Goal: Task Accomplishment & Management: Manage account settings

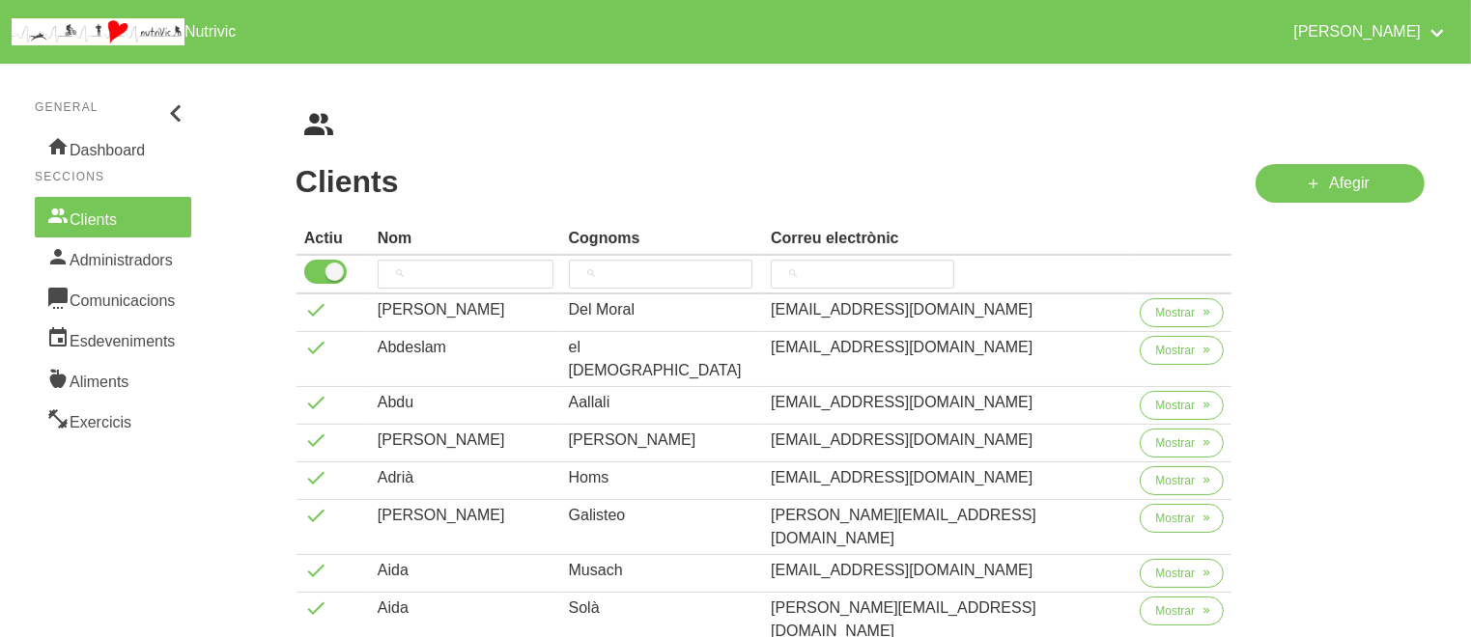
click at [693, 257] on th at bounding box center [662, 275] width 203 height 39
click at [697, 279] on input "search" at bounding box center [660, 274] width 183 height 29
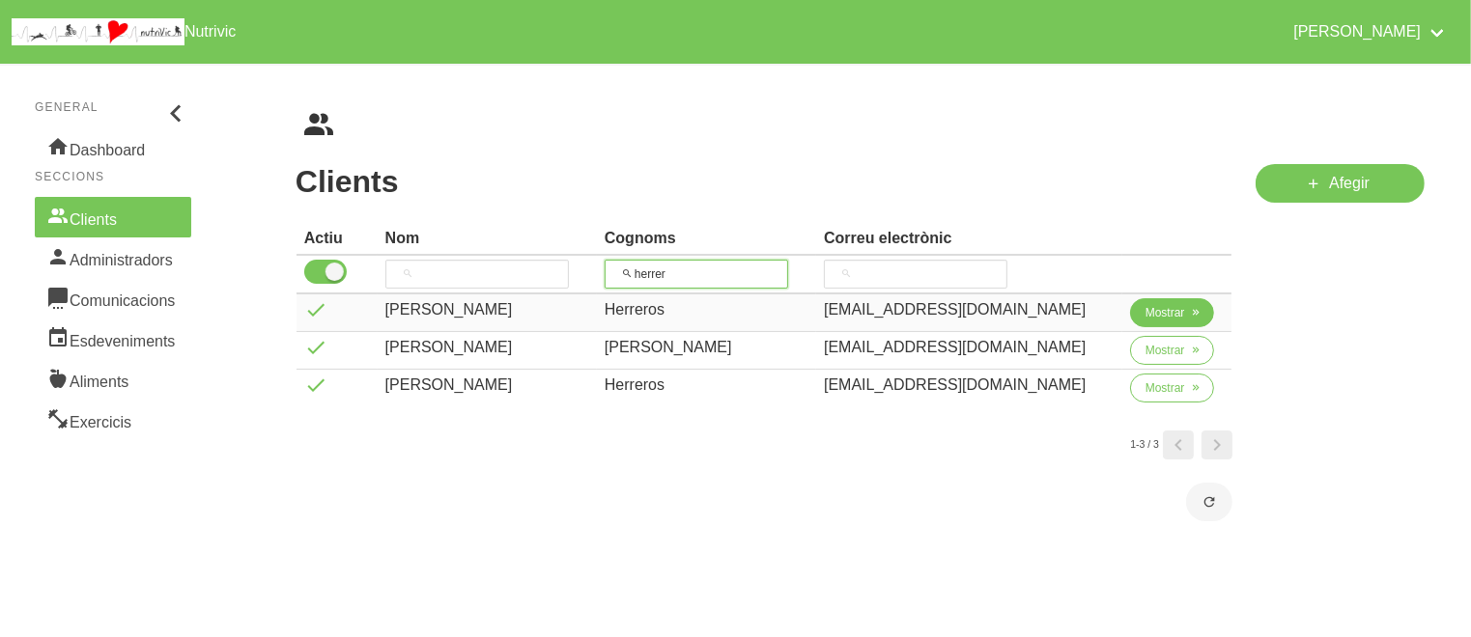
type input "herrer"
click at [1151, 310] on span "Mostrar" at bounding box center [1165, 312] width 40 height 17
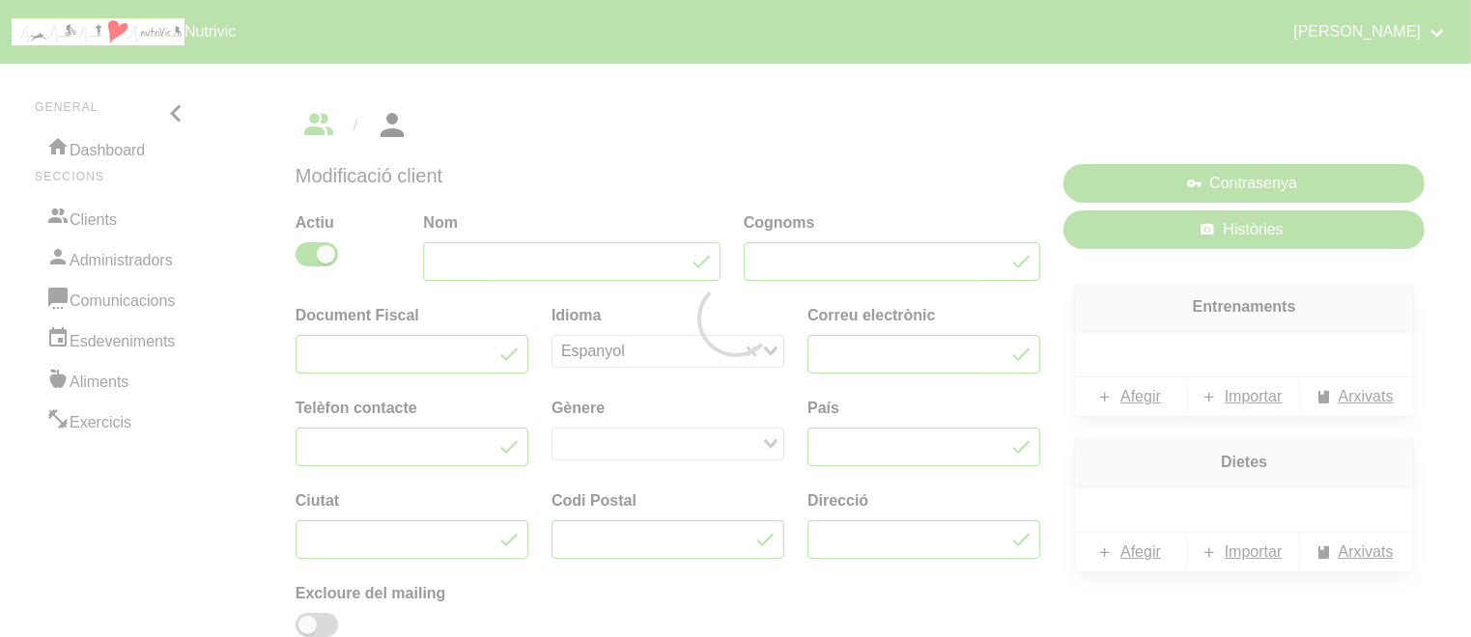
type input "[PERSON_NAME]"
type input "Herreros"
type input "[EMAIL_ADDRESS][DOMAIN_NAME]"
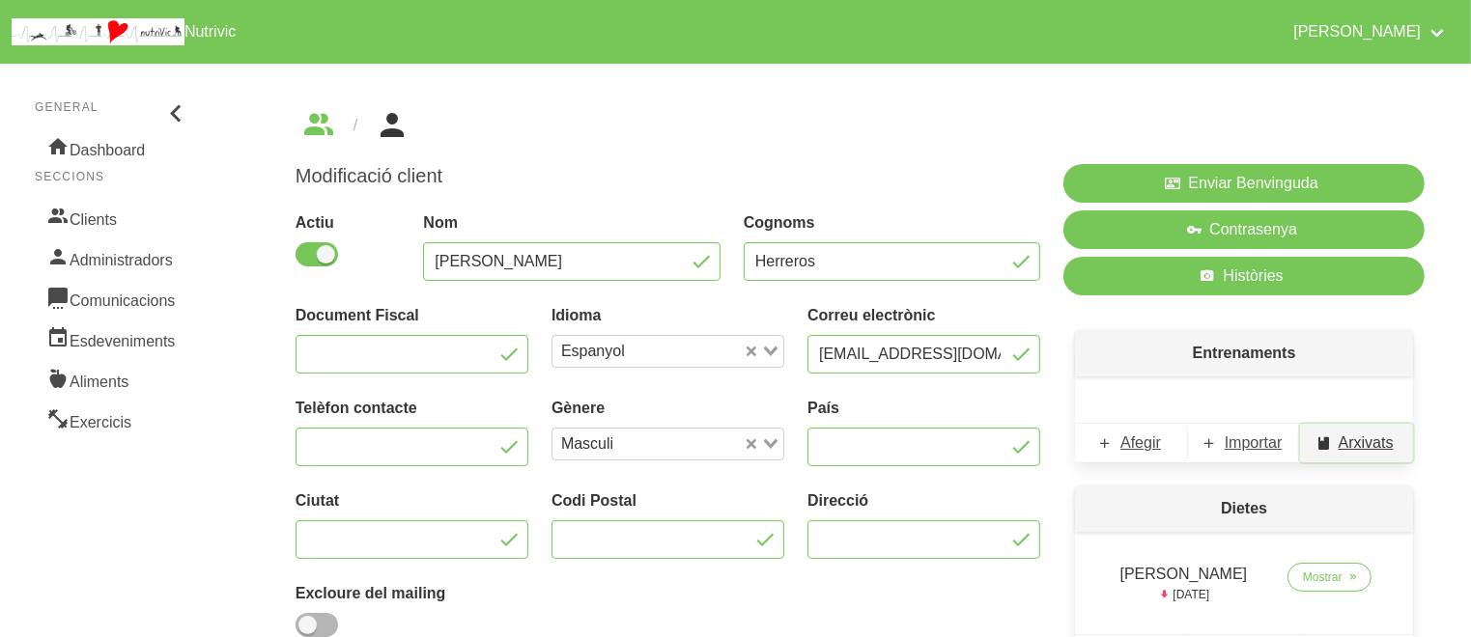
click at [1374, 436] on span "Arxivats" at bounding box center [1365, 443] width 55 height 23
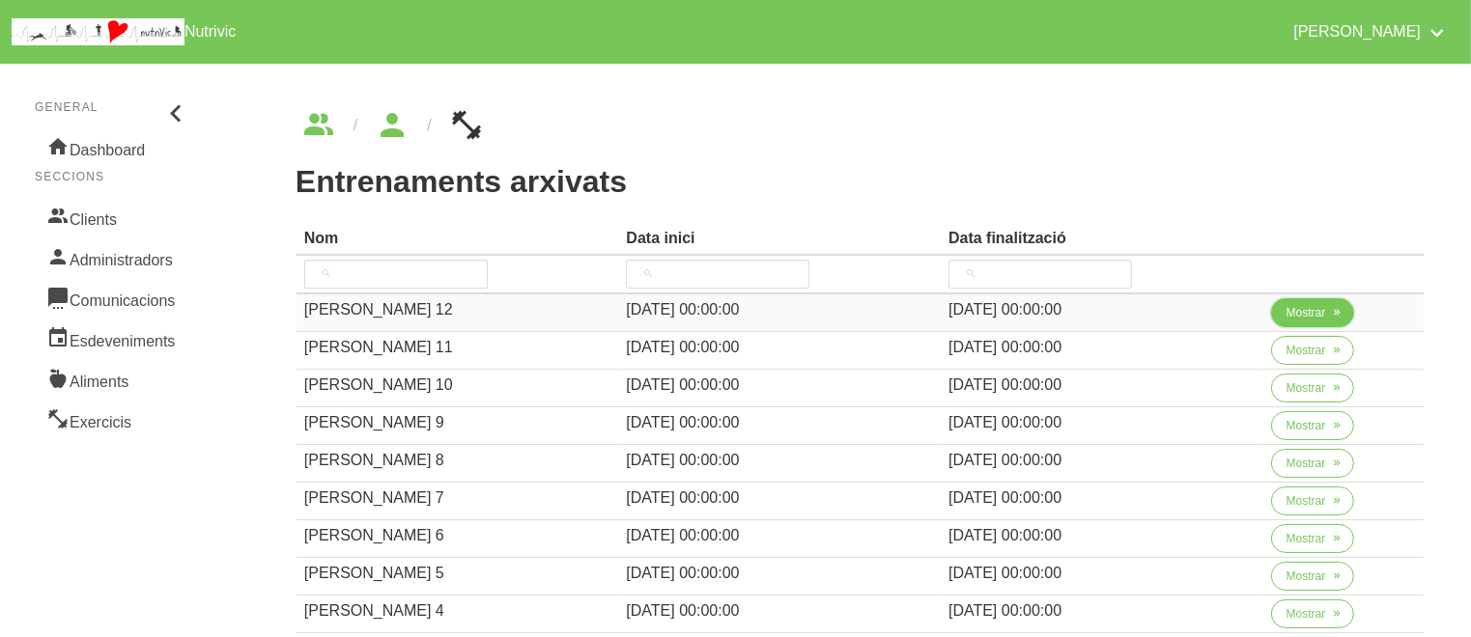
click at [1282, 314] on button "Mostrar" at bounding box center [1313, 312] width 84 height 29
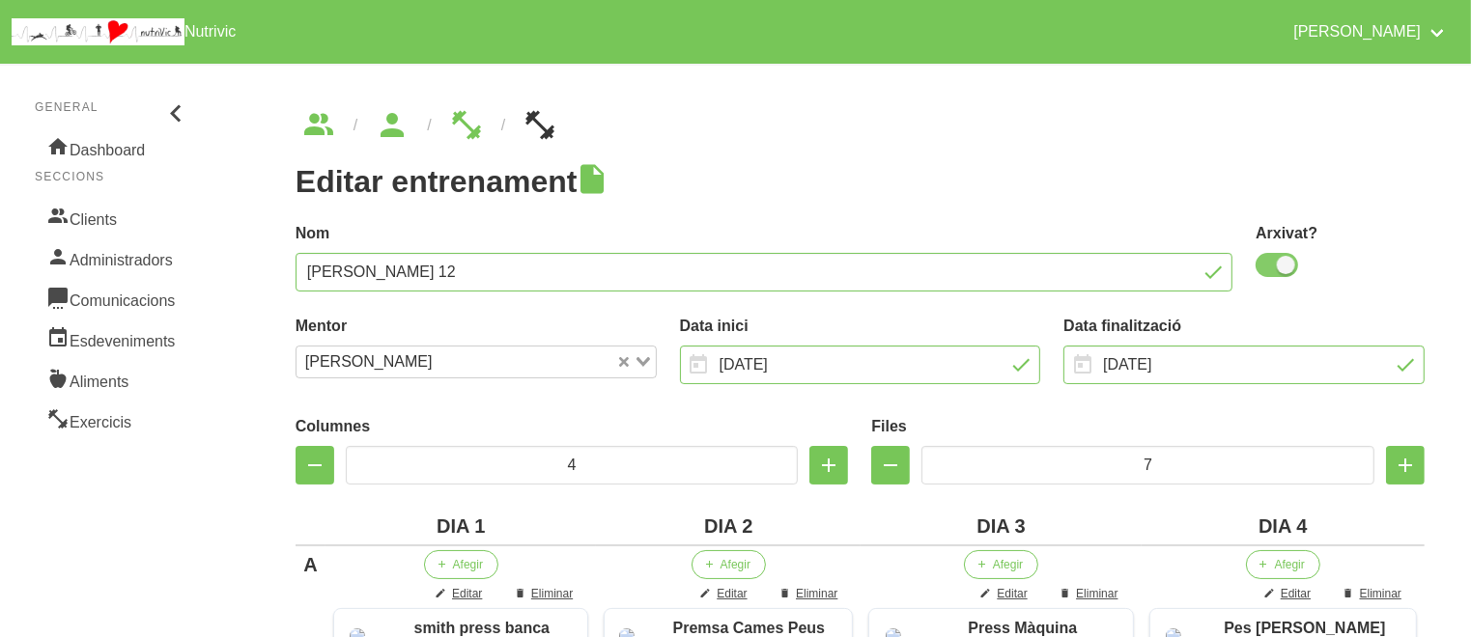
click at [1279, 263] on span at bounding box center [1276, 265] width 42 height 24
click at [1268, 263] on input "checkbox" at bounding box center [1261, 265] width 13 height 13
checkbox input "false"
click at [1217, 174] on h1 "Editar entrenament" at bounding box center [860, 181] width 1129 height 35
click at [1213, 356] on input "[DATE]" at bounding box center [1243, 365] width 361 height 39
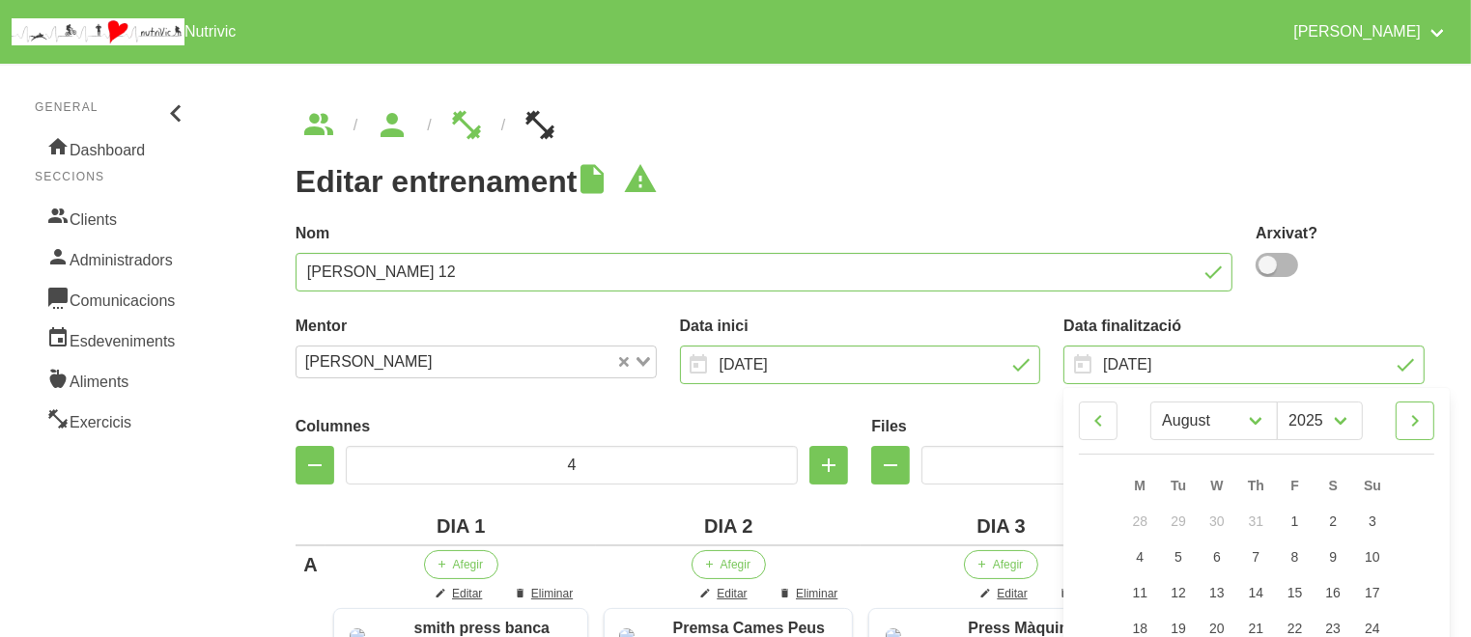
click at [1418, 422] on icon at bounding box center [1414, 421] width 23 height 35
select select "8"
click at [1377, 521] on link "7" at bounding box center [1372, 523] width 41 height 38
type input "[DATE]"
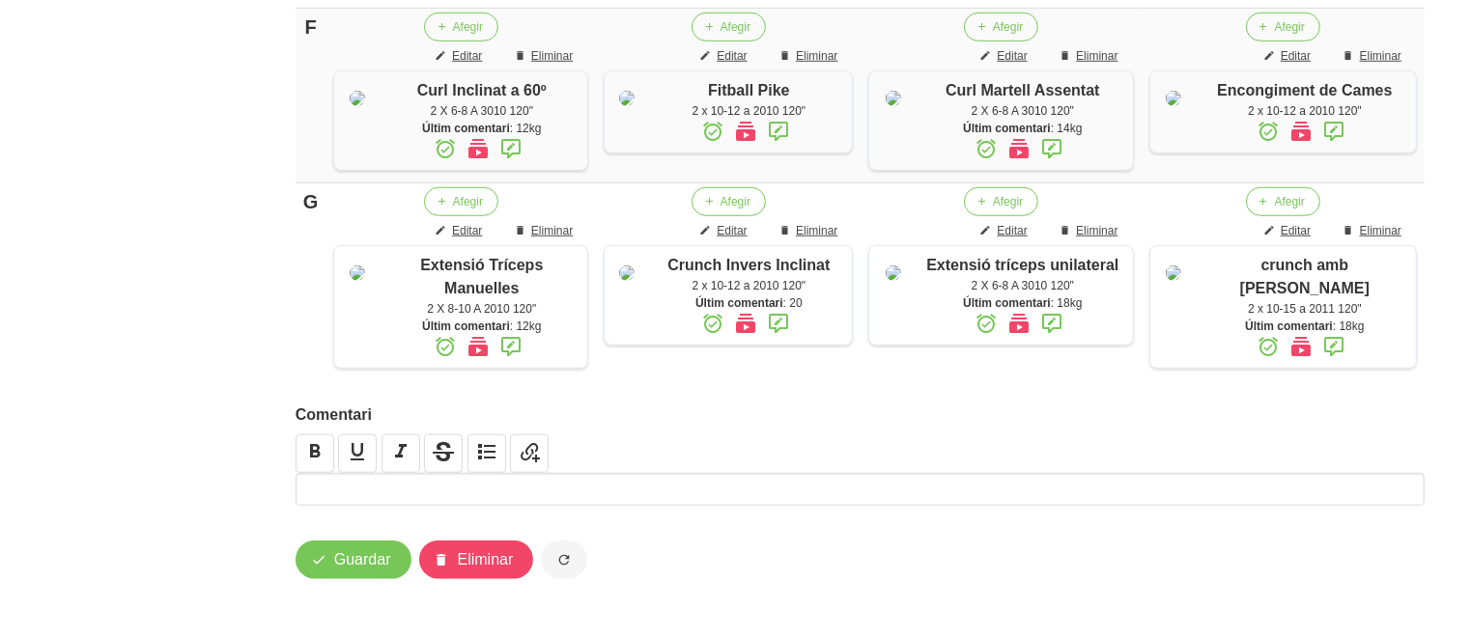
scroll to position [1683, 0]
click at [353, 562] on span "Guardar" at bounding box center [362, 560] width 57 height 23
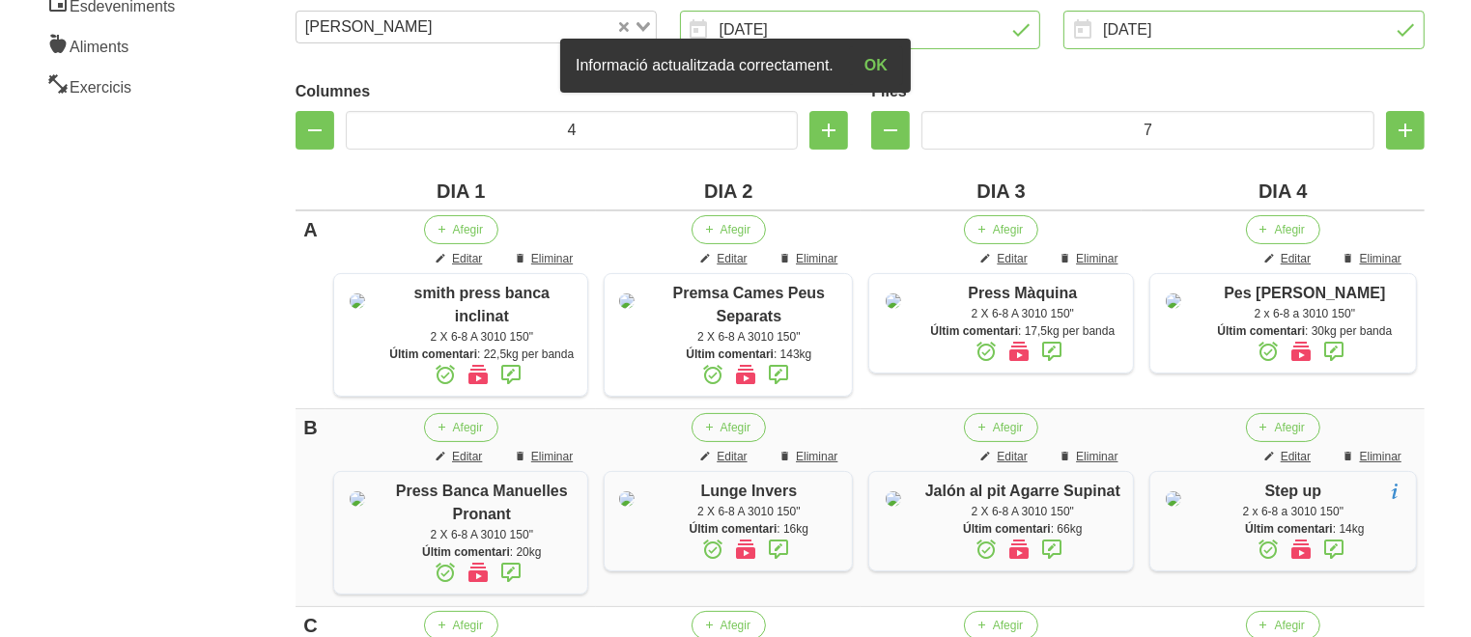
scroll to position [0, 0]
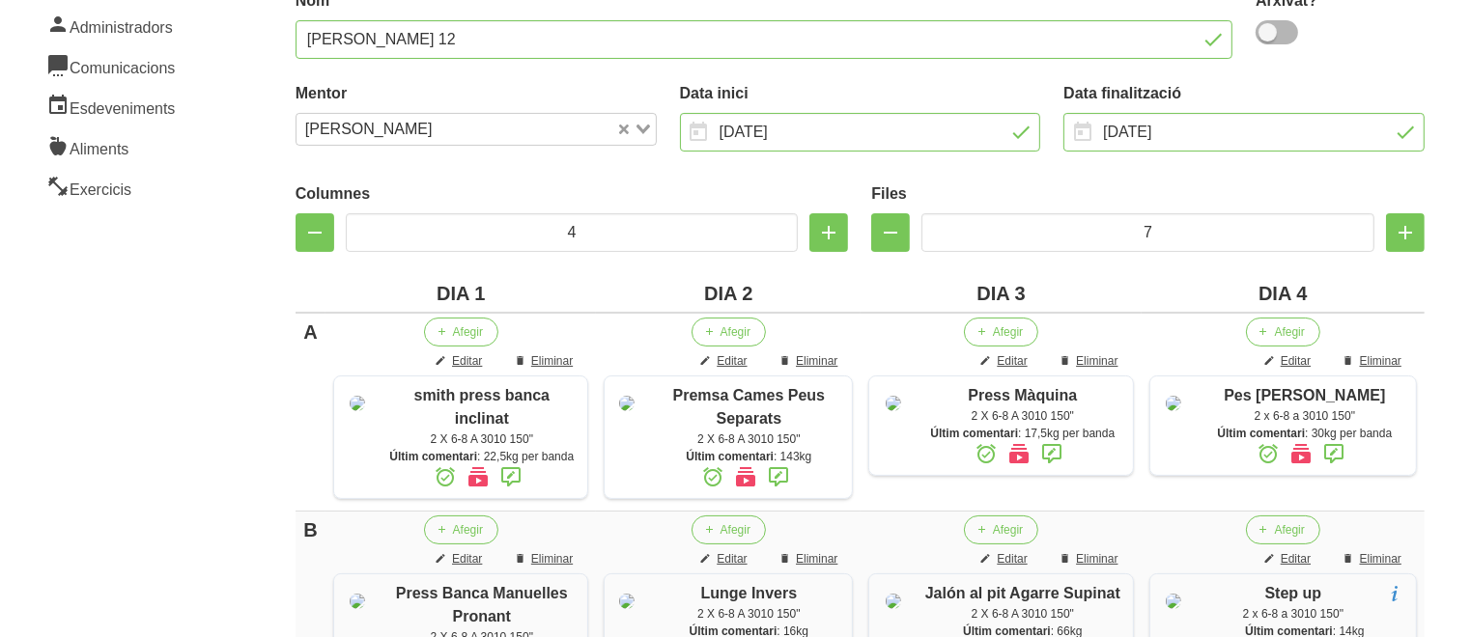
scroll to position [247, 0]
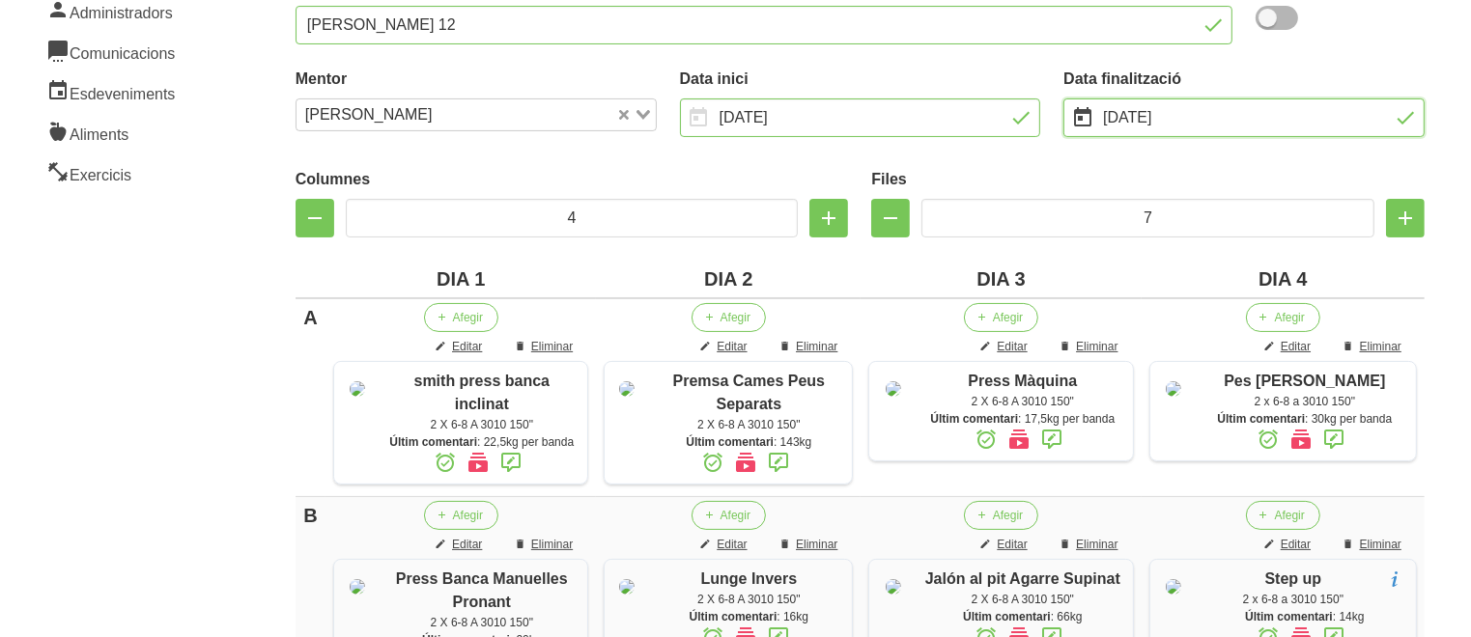
click at [1217, 111] on input "[DATE]" at bounding box center [1243, 118] width 361 height 39
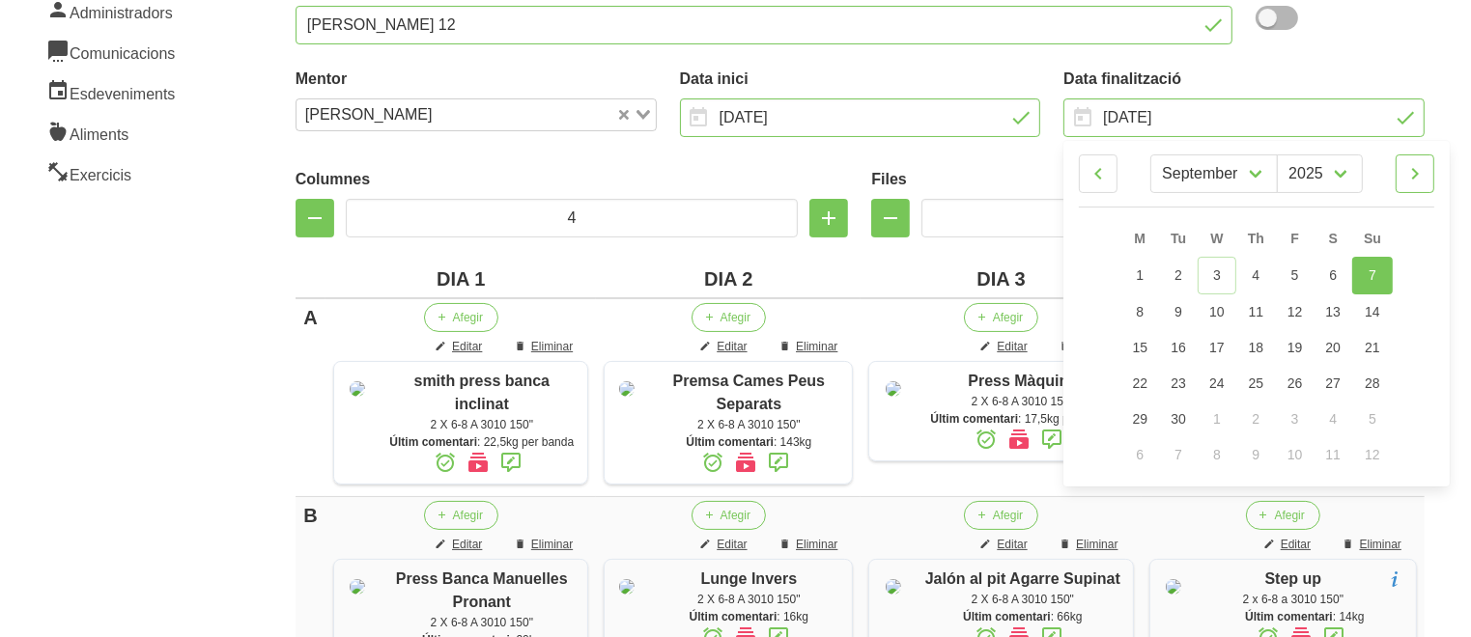
click at [1412, 178] on icon at bounding box center [1414, 173] width 23 height 35
select select "9"
click at [1375, 338] on span "19" at bounding box center [1372, 345] width 15 height 15
type input "[DATE]"
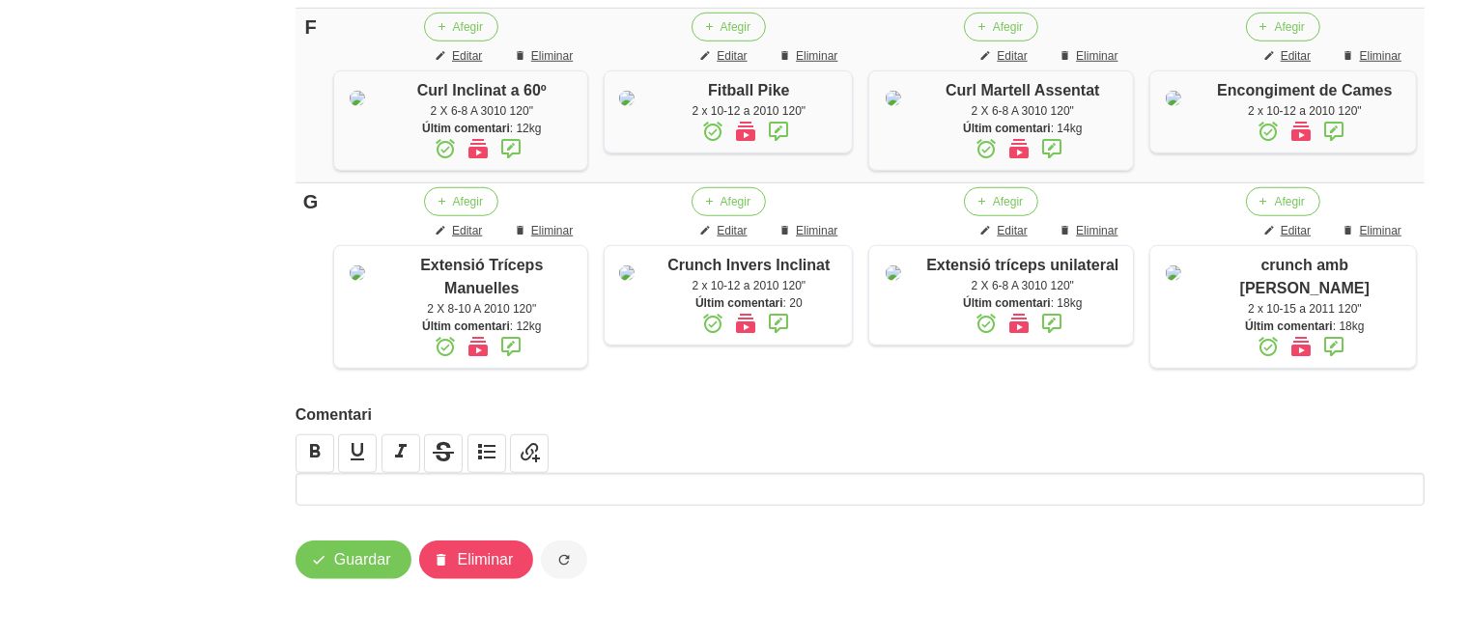
scroll to position [1683, 0]
click at [355, 570] on span "Guardar" at bounding box center [362, 560] width 57 height 23
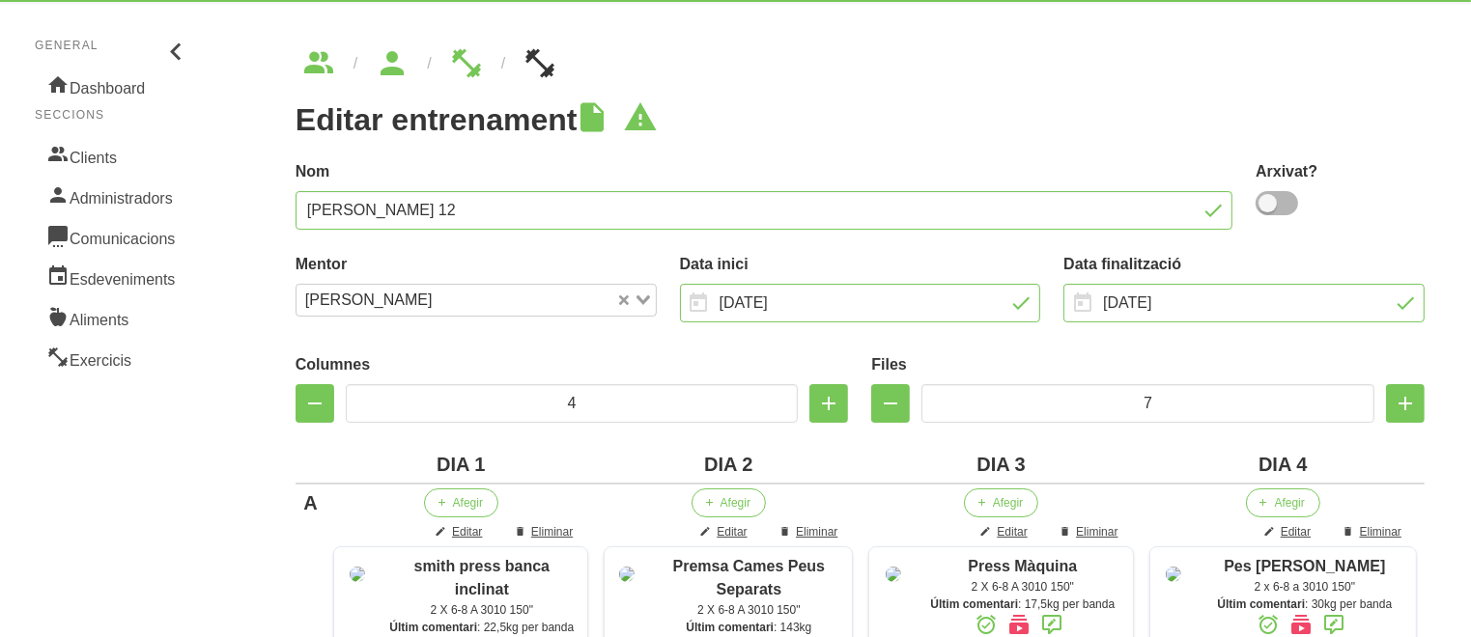
scroll to position [0, 0]
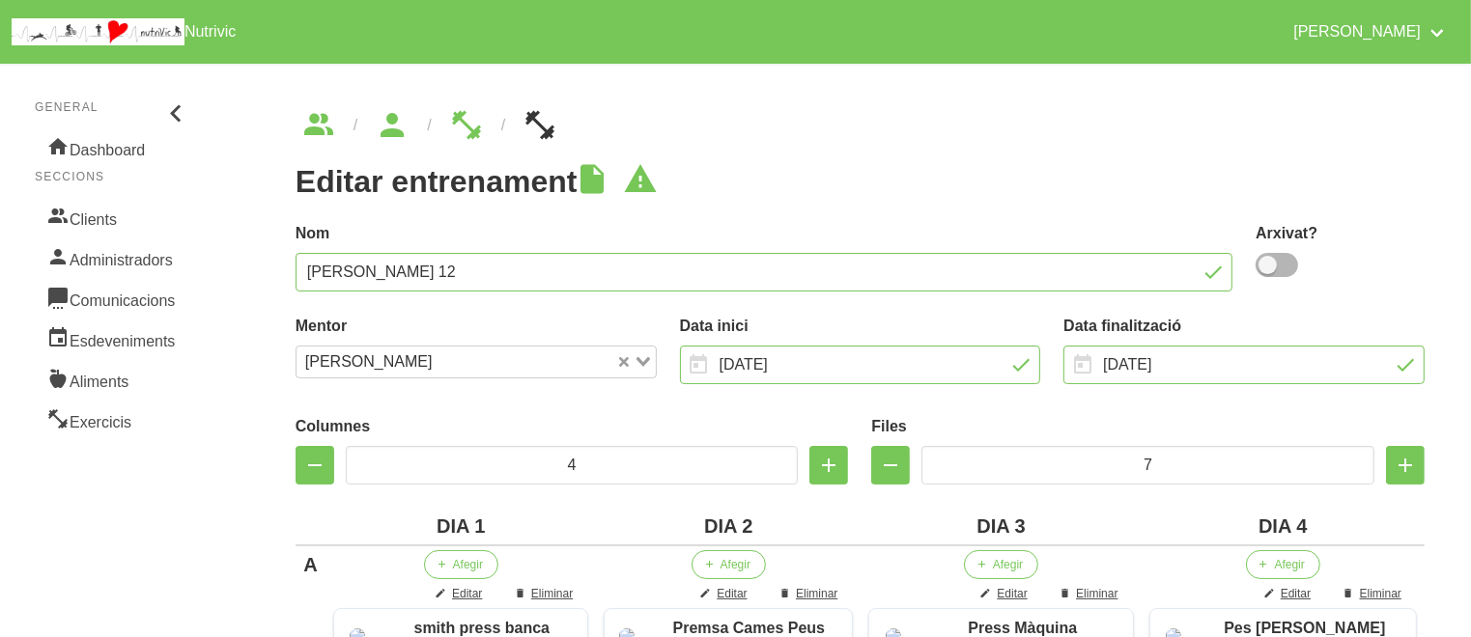
click at [758, 228] on label "Nom" at bounding box center [764, 233] width 937 height 23
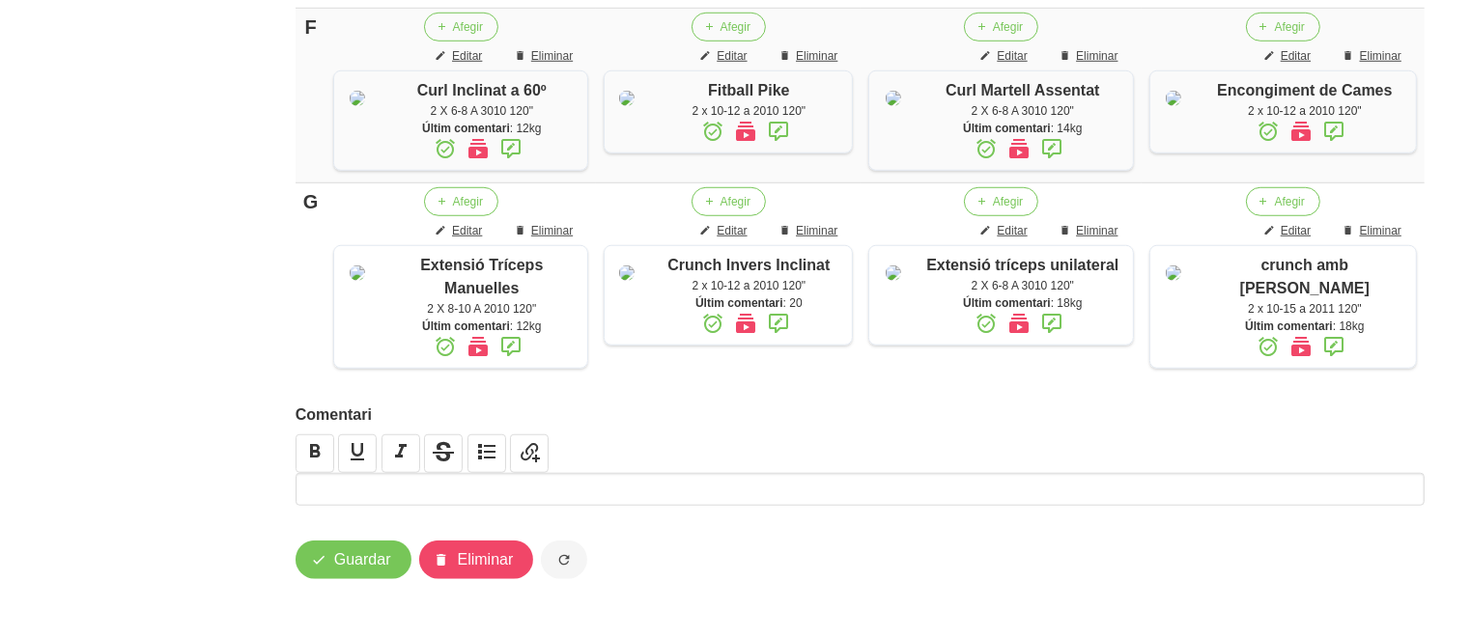
scroll to position [1671, 0]
click at [344, 557] on button "Guardar" at bounding box center [354, 560] width 116 height 39
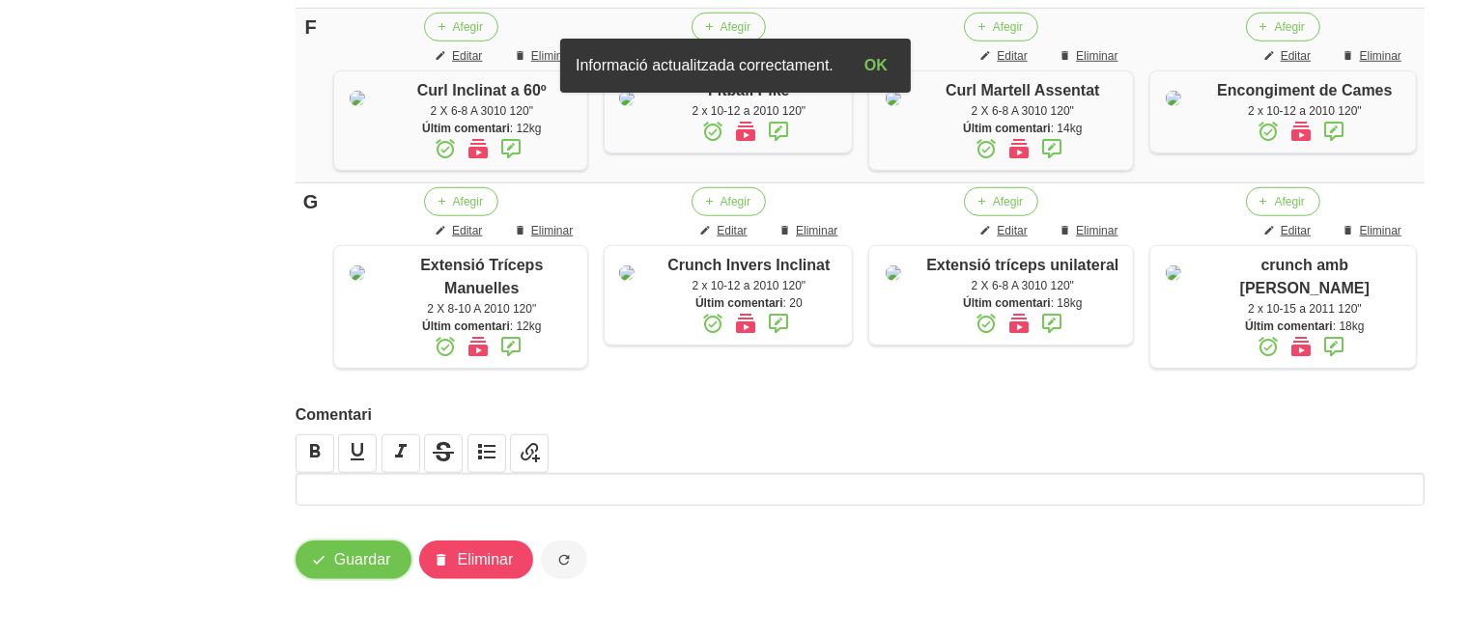
scroll to position [0, 0]
